Goal: Find specific page/section: Find specific page/section

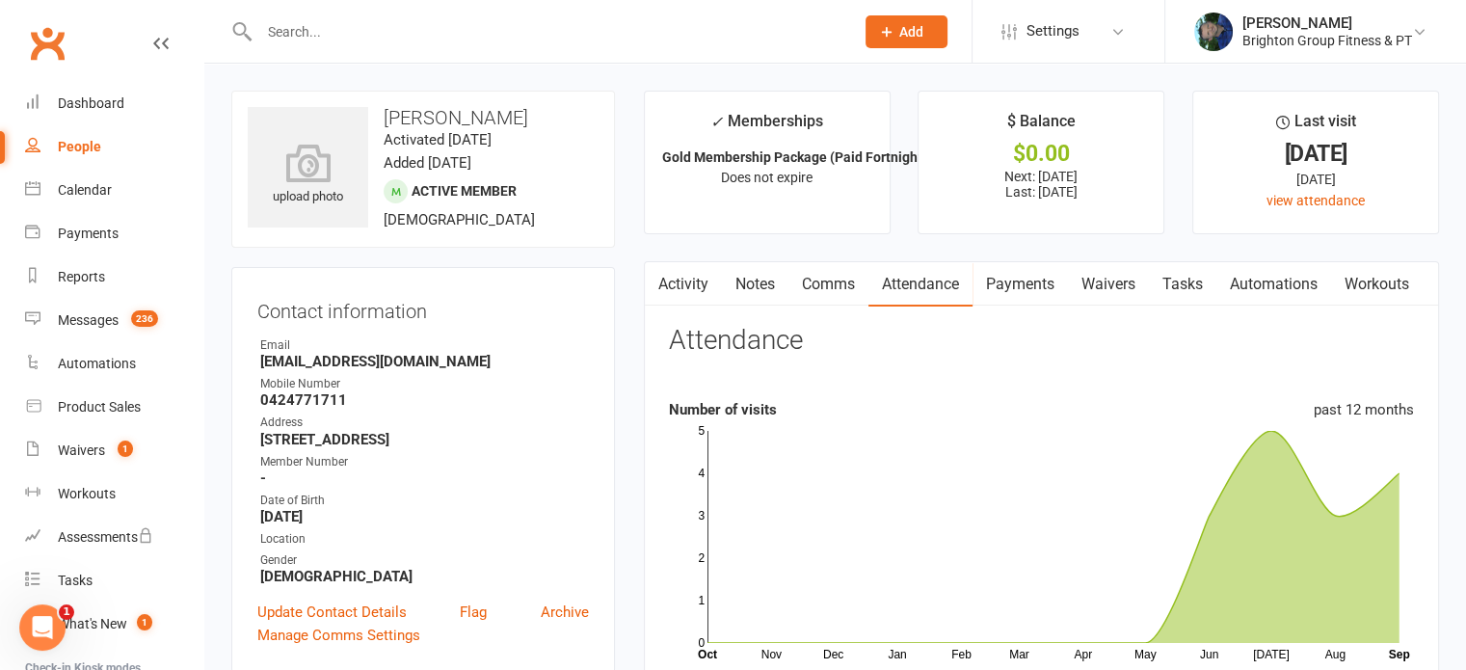
click at [347, 33] on input "text" at bounding box center [547, 31] width 587 height 27
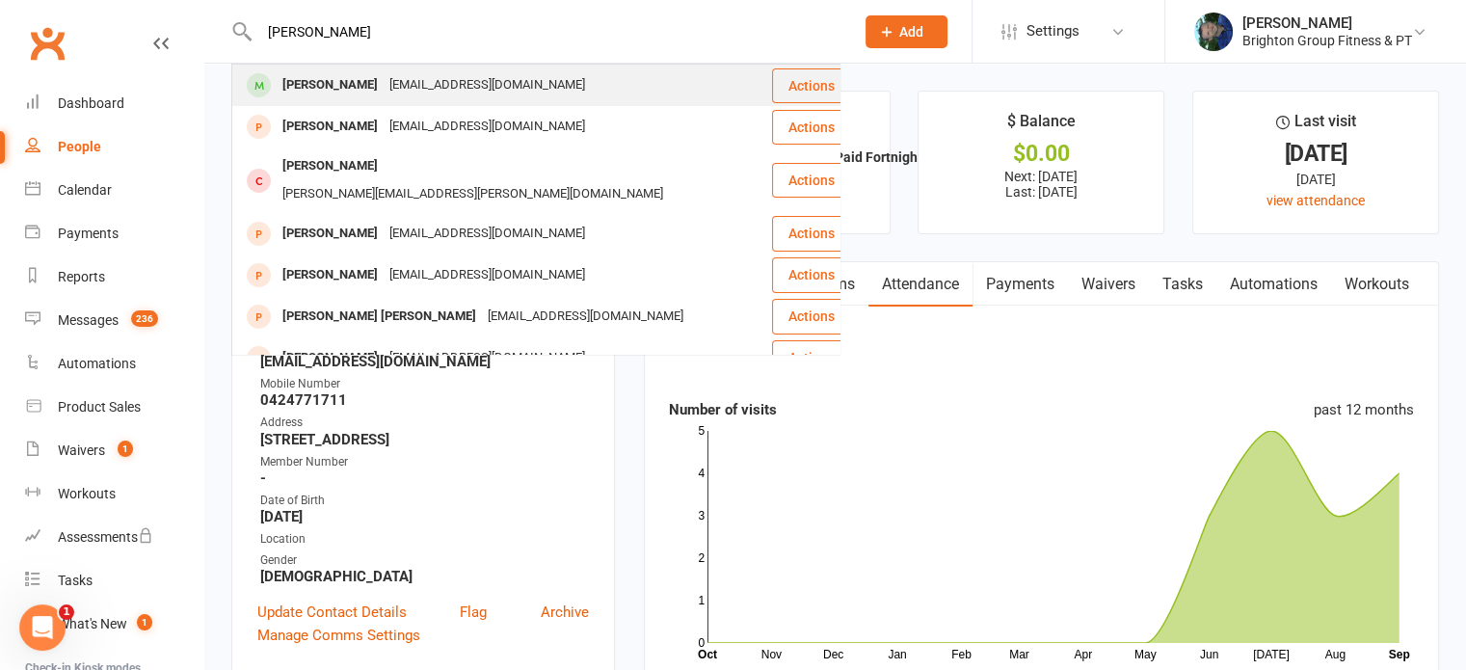
type input "[PERSON_NAME]"
click at [316, 84] on div "[PERSON_NAME]" at bounding box center [330, 85] width 107 height 28
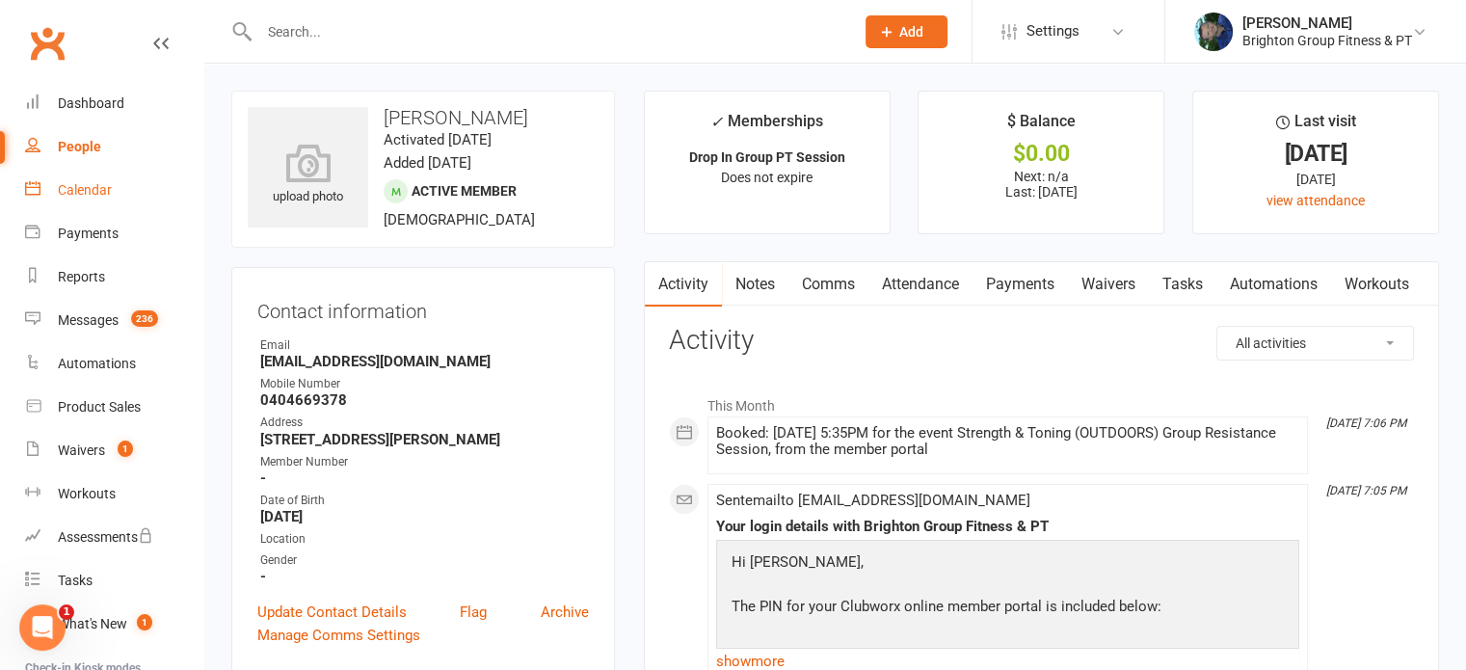
click at [94, 191] on div "Calendar" at bounding box center [85, 189] width 54 height 15
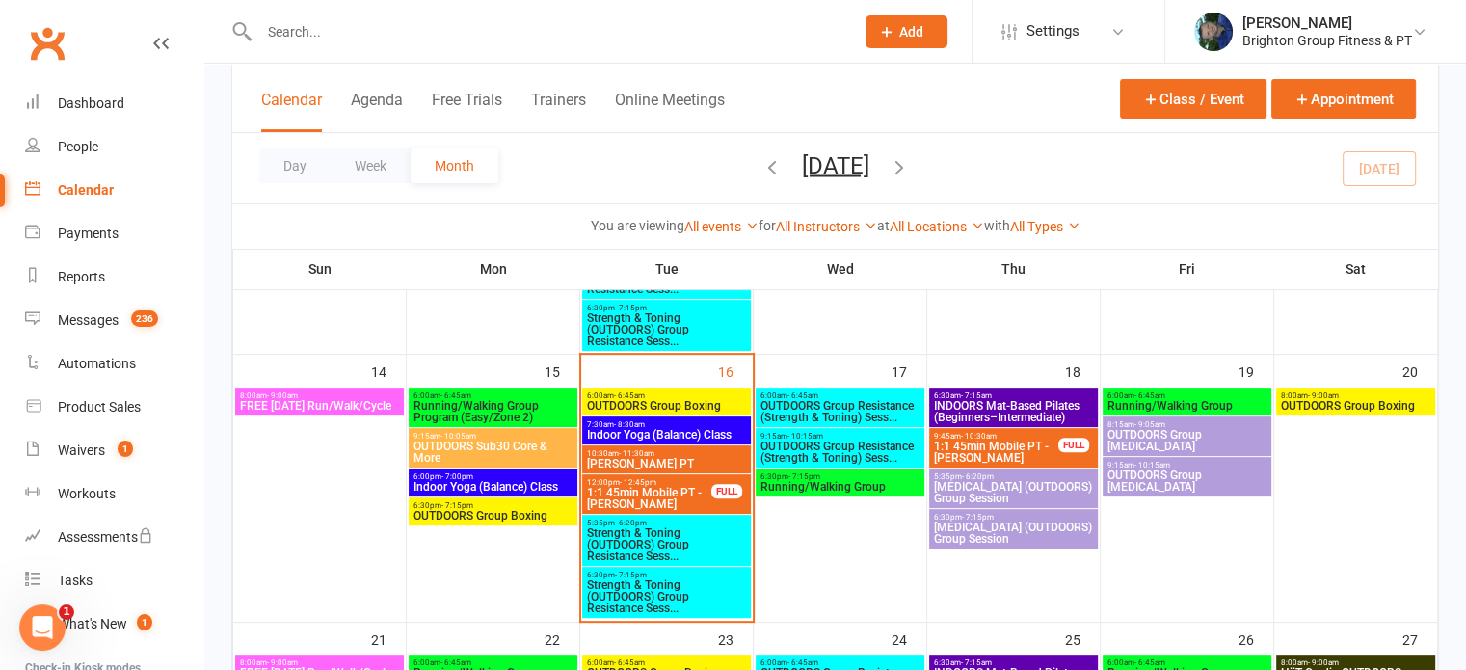
scroll to position [615, 0]
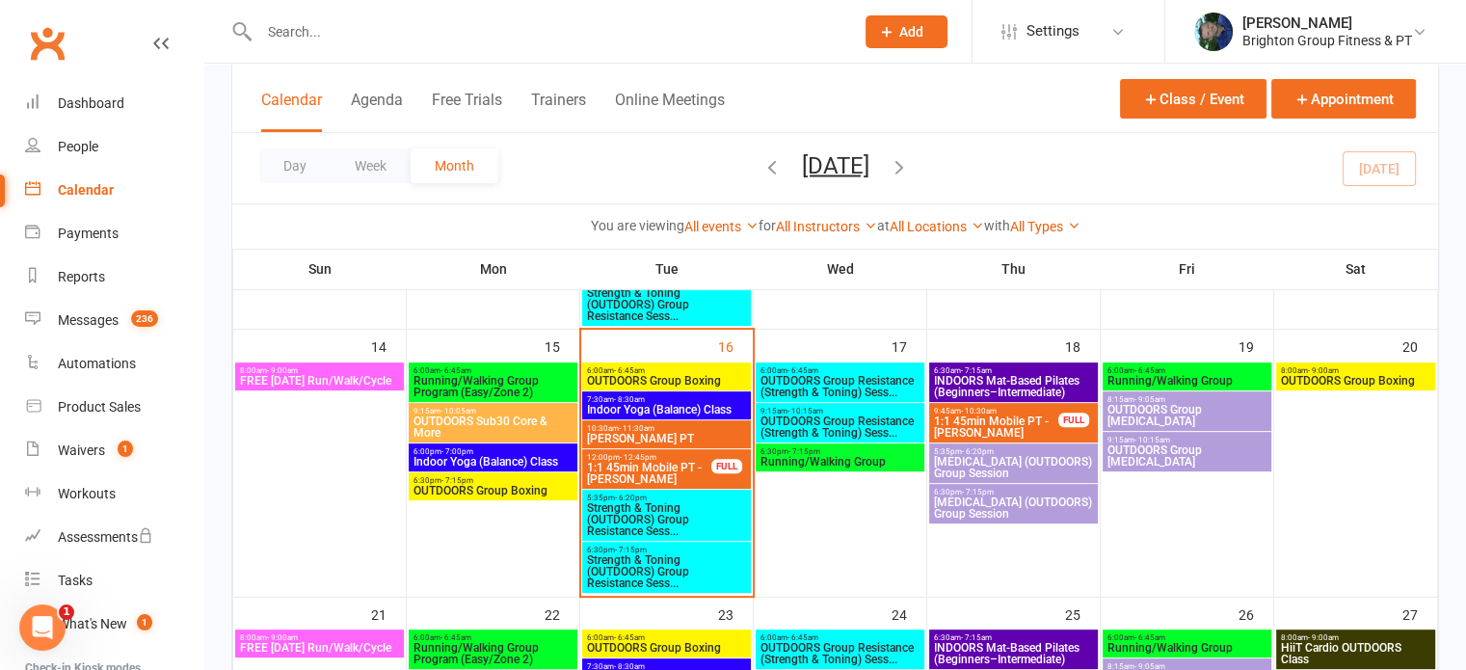
click at [633, 513] on span "Strength & Toning (OUTDOORS) Group Resistance Sess..." at bounding box center [666, 519] width 161 height 35
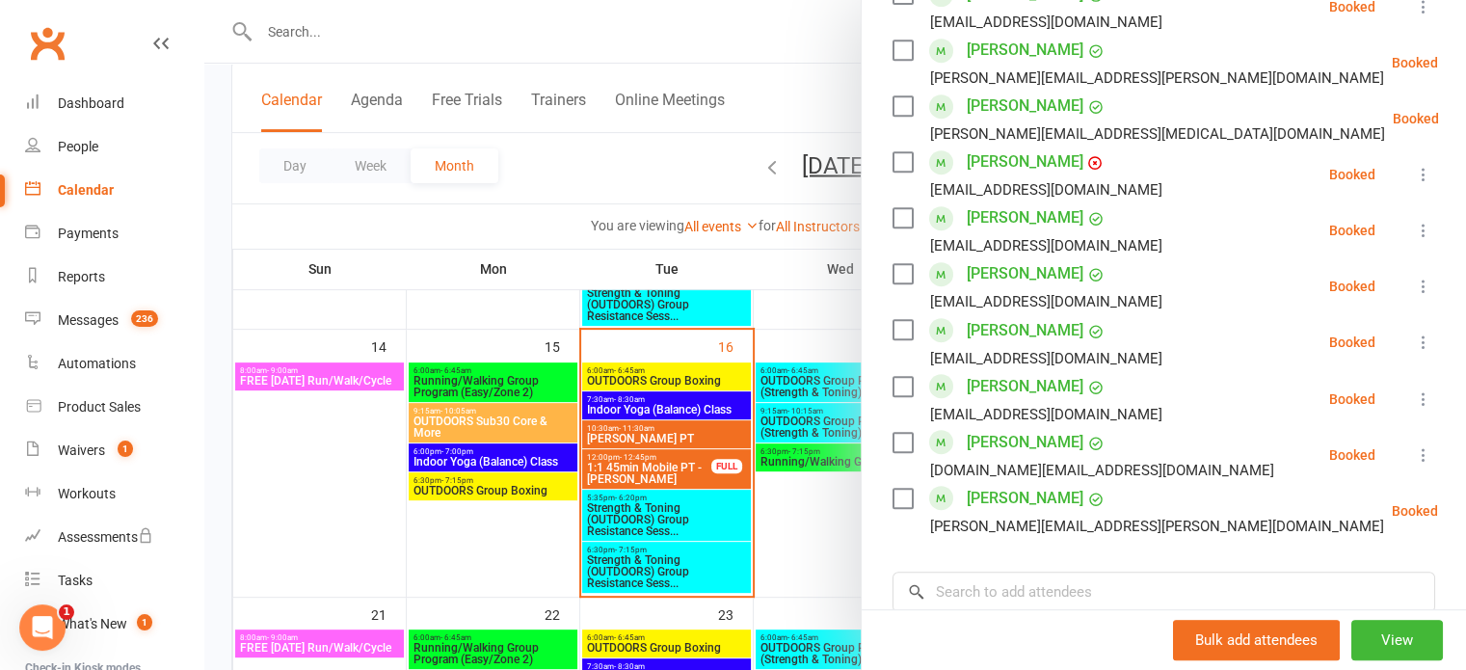
scroll to position [940, 0]
